Goal: Obtain resource: Obtain resource

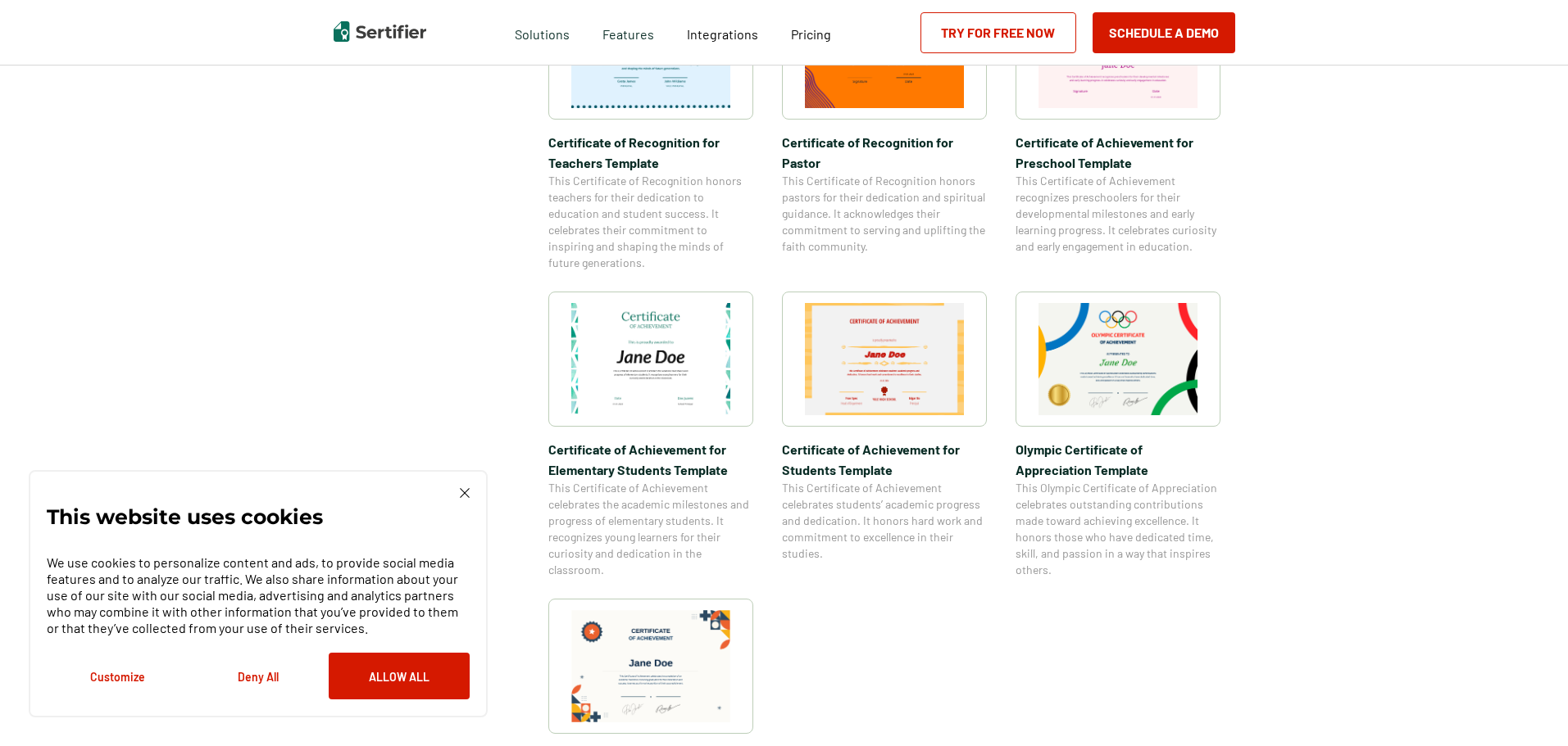
scroll to position [983, 0]
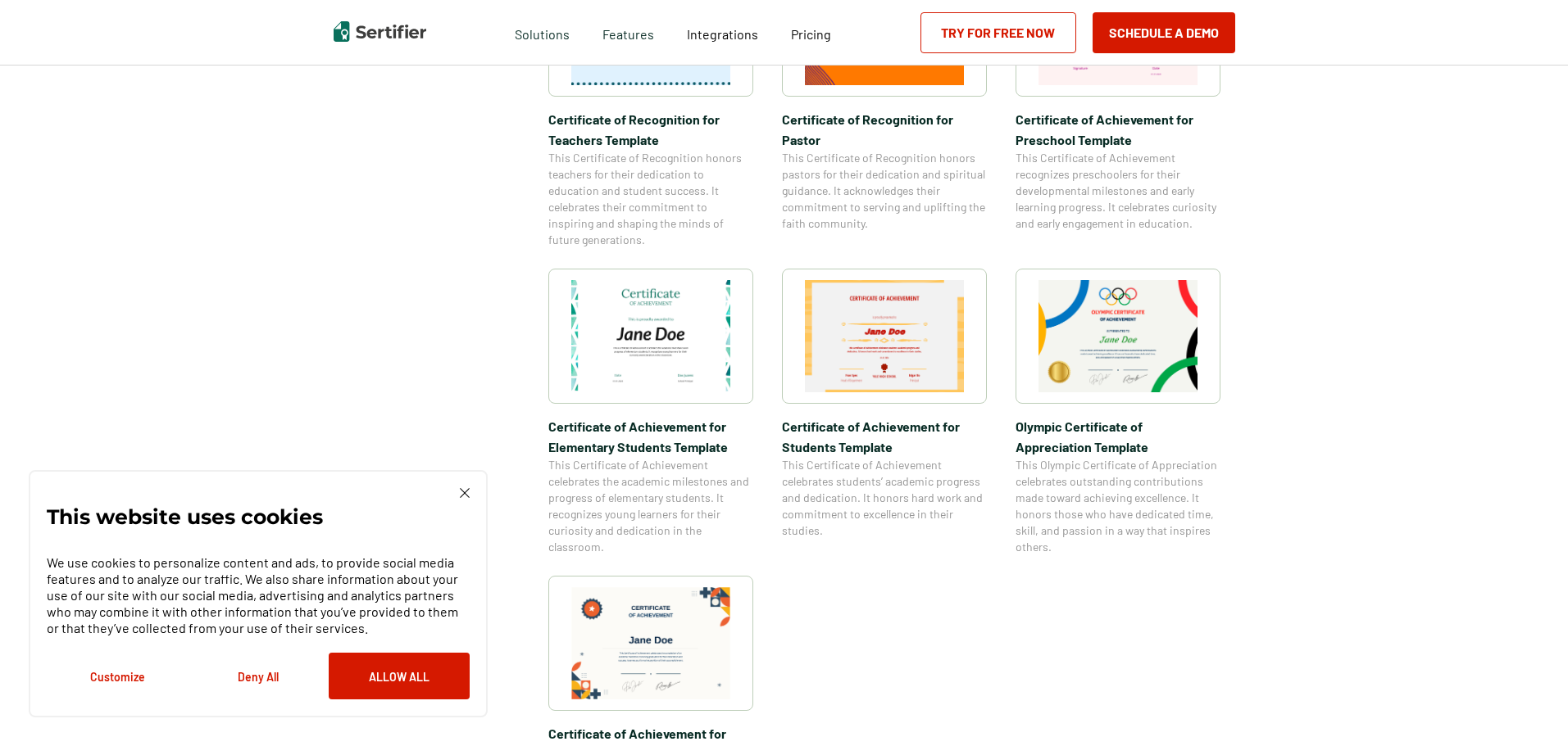
click at [691, 614] on img at bounding box center [651, 643] width 159 height 112
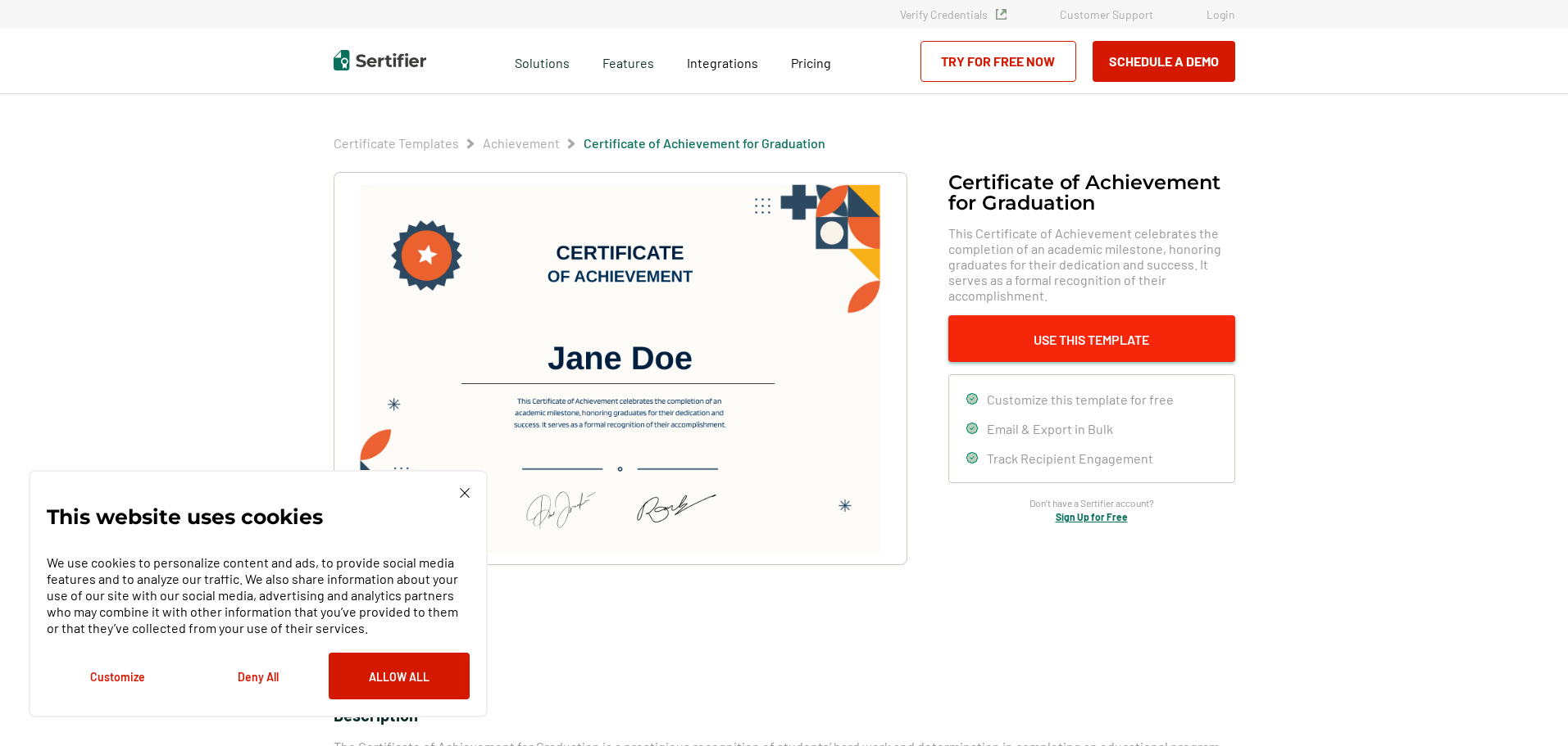
click at [1125, 327] on button "Use This Template" at bounding box center [1091, 338] width 287 height 47
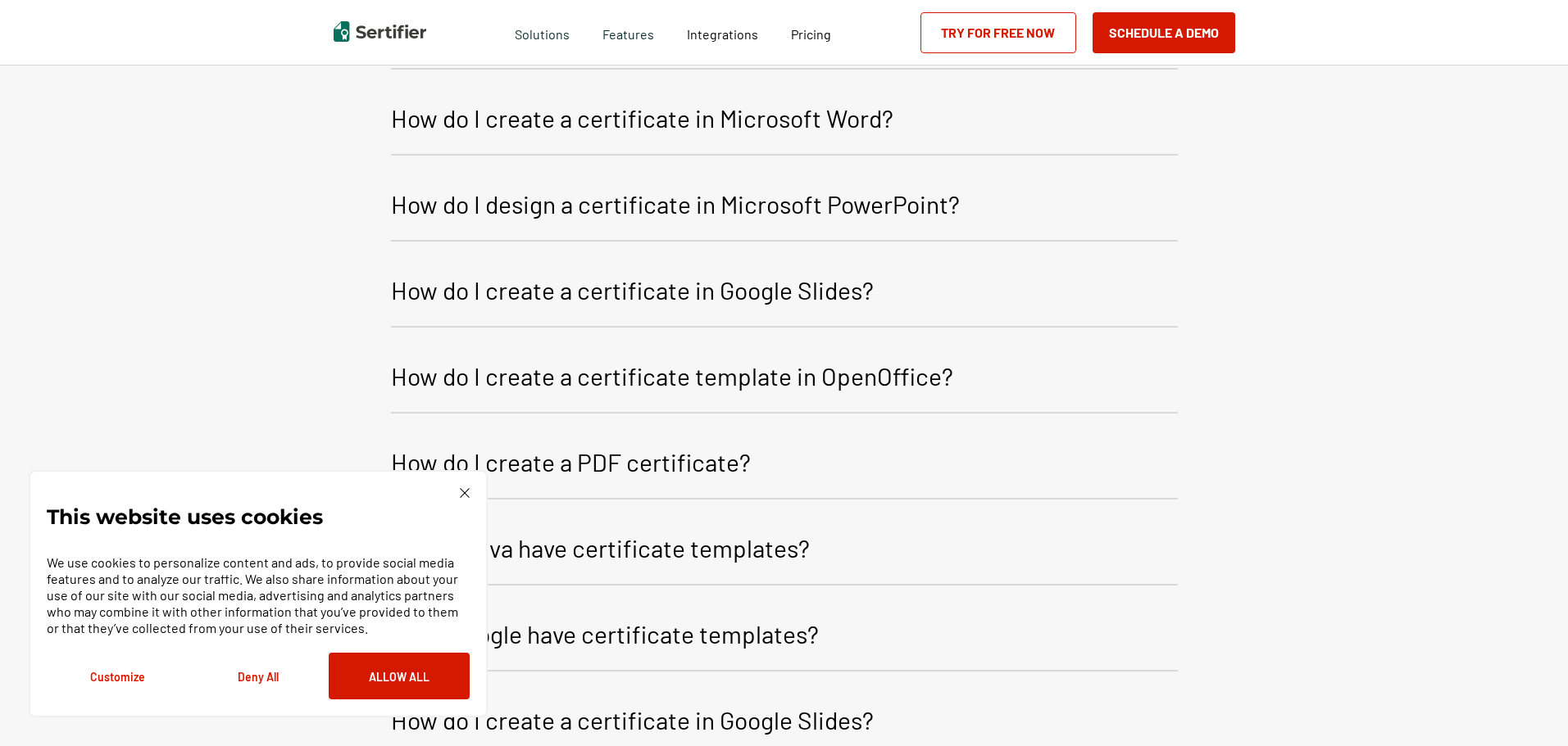
scroll to position [2169, 0]
